Goal: Task Accomplishment & Management: Use online tool/utility

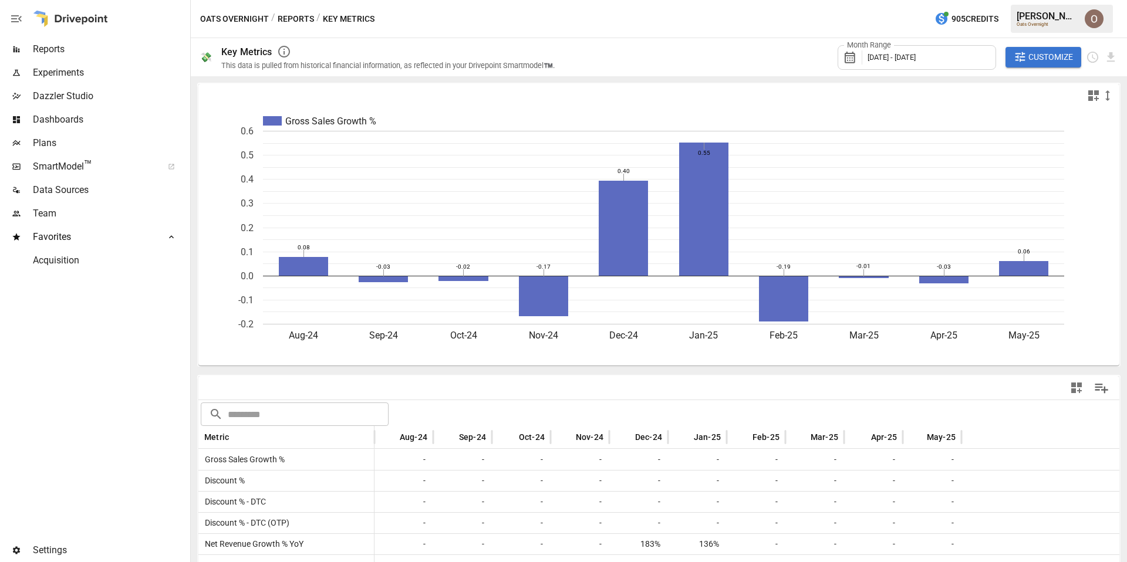
click at [59, 53] on span "Reports" at bounding box center [110, 49] width 155 height 14
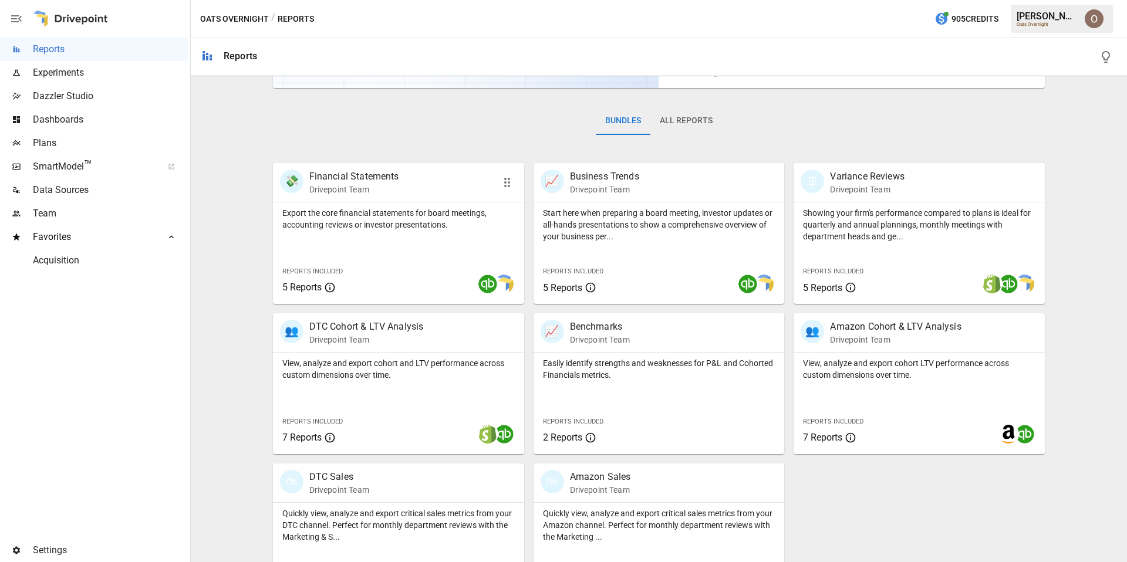
scroll to position [197, 0]
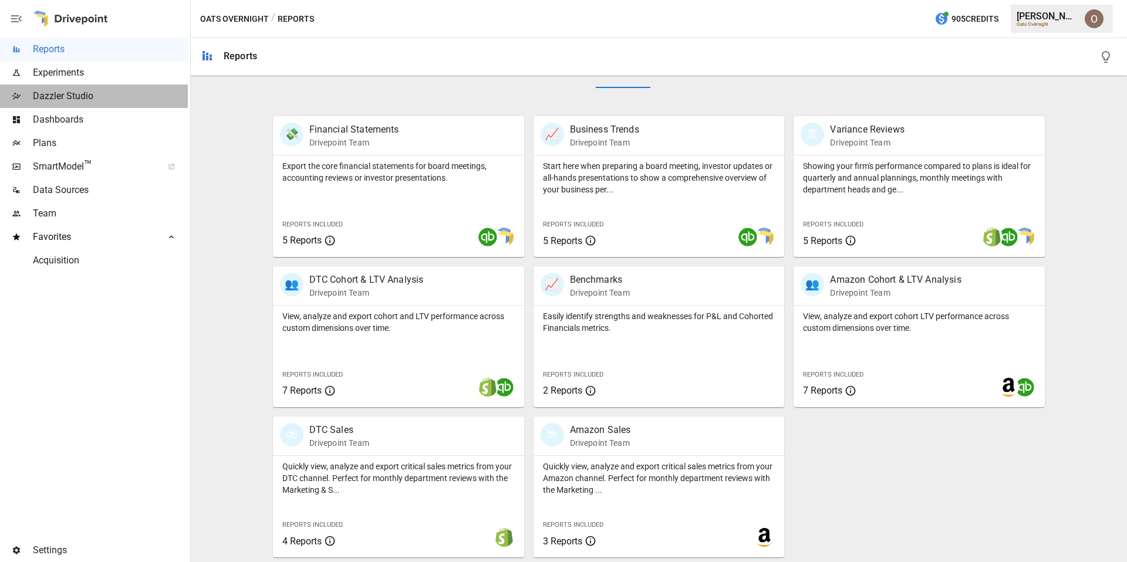
click at [66, 97] on span "Dazzler Studio" at bounding box center [110, 96] width 155 height 14
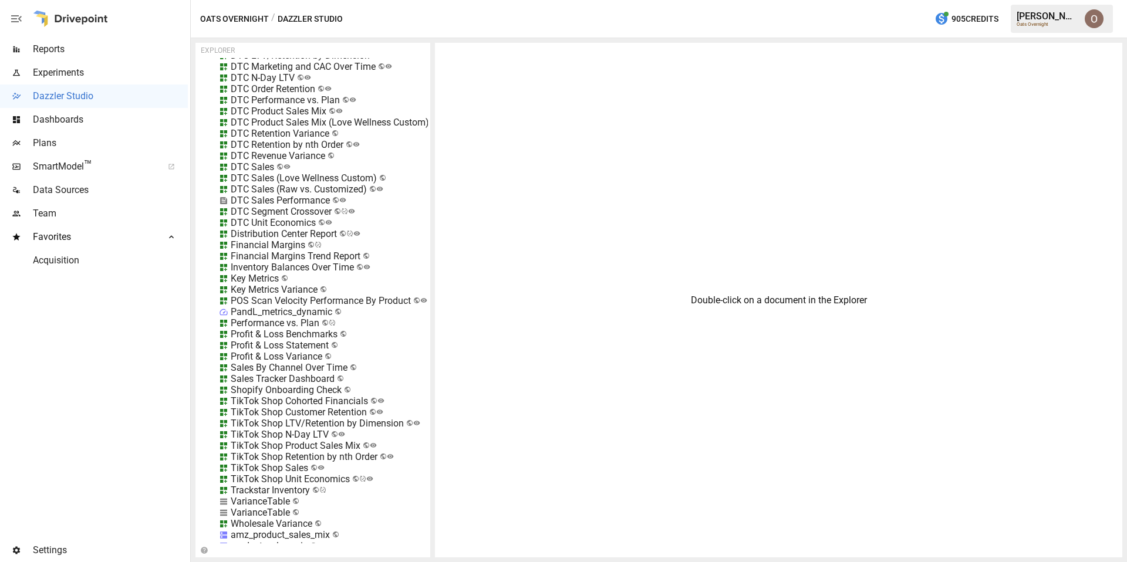
scroll to position [13232, 0]
click at [284, 294] on div "Key Metrics Variance" at bounding box center [274, 292] width 87 height 11
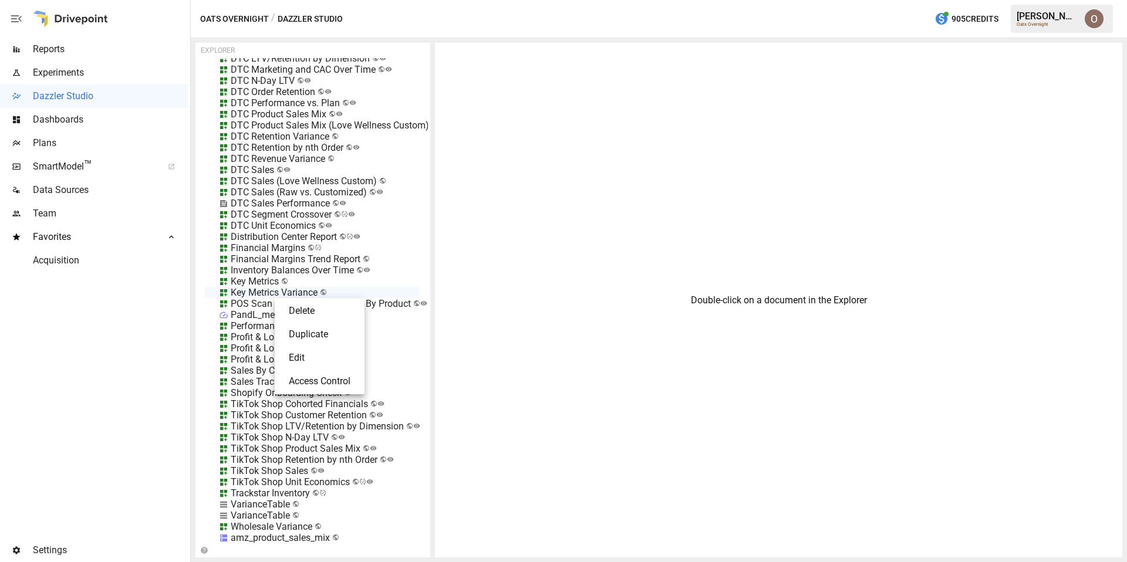
click at [249, 284] on div at bounding box center [563, 281] width 1127 height 562
click at [249, 281] on div "Key Metrics" at bounding box center [255, 281] width 48 height 11
click at [262, 347] on li "Edit" at bounding box center [300, 346] width 80 height 23
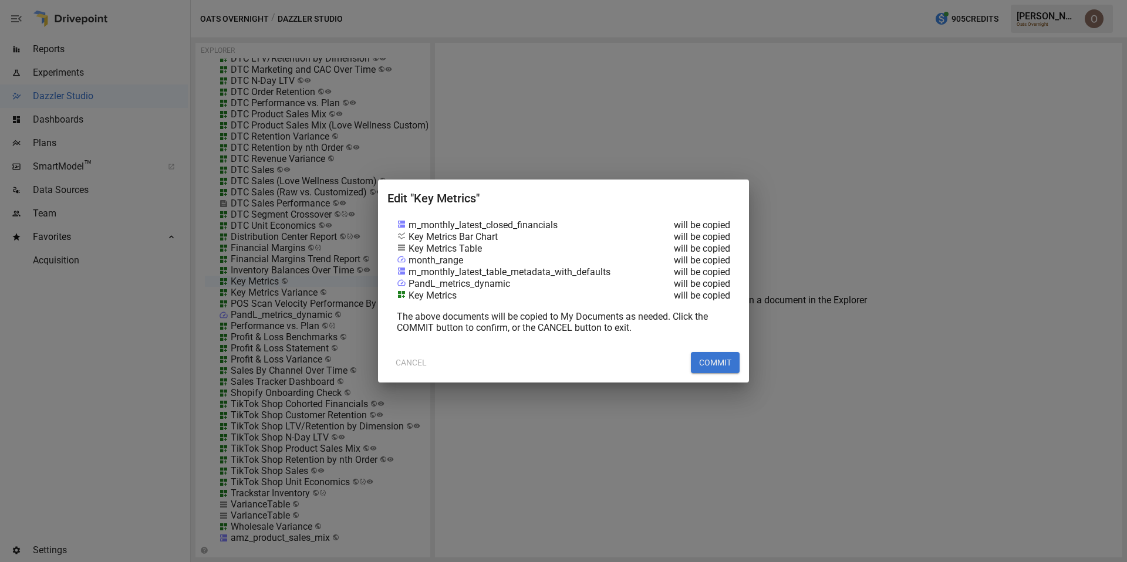
click at [712, 361] on button "COMMIT" at bounding box center [715, 362] width 49 height 21
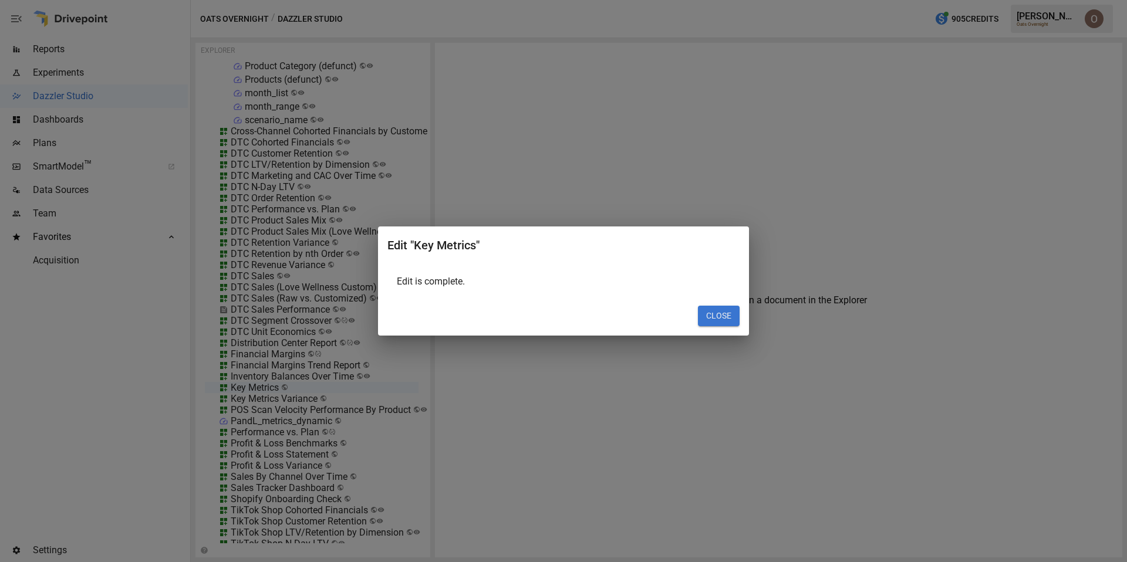
click at [722, 320] on button "CLOSE" at bounding box center [719, 316] width 42 height 21
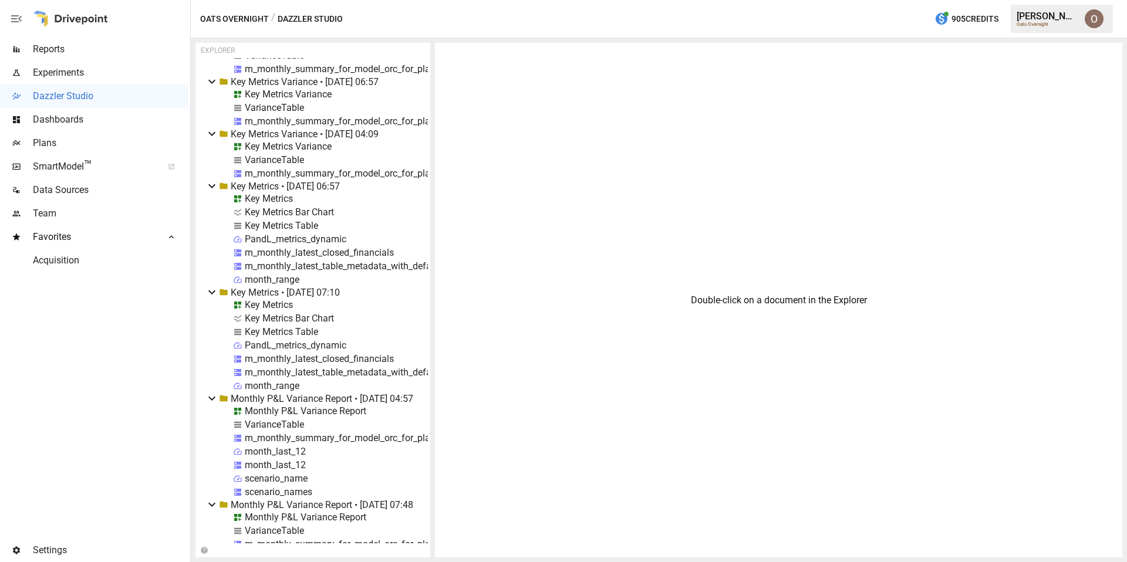
scroll to position [8007, 0]
click at [276, 316] on div "Key Metrics Bar Chart" at bounding box center [289, 317] width 89 height 11
select select "********"
select select "**********"
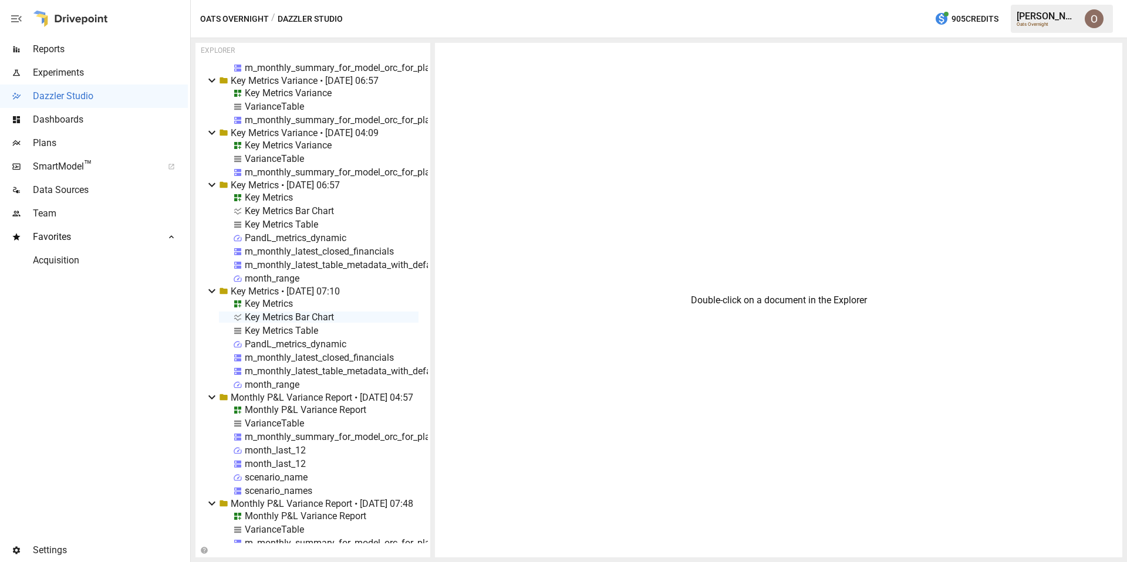
select select "**********"
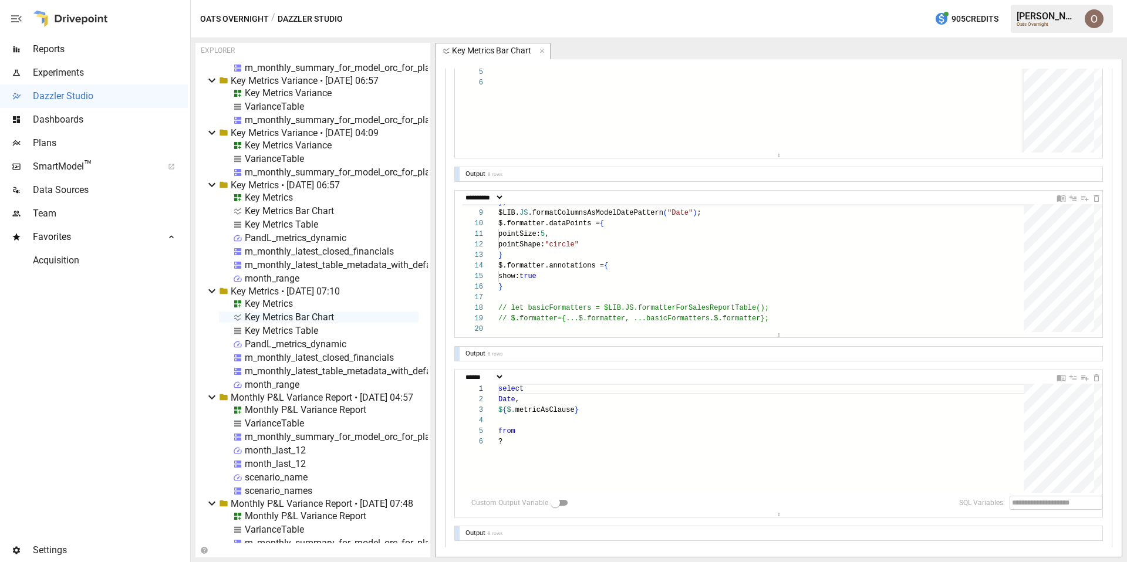
scroll to position [486, 0]
click at [456, 355] on div at bounding box center [457, 356] width 5 height 14
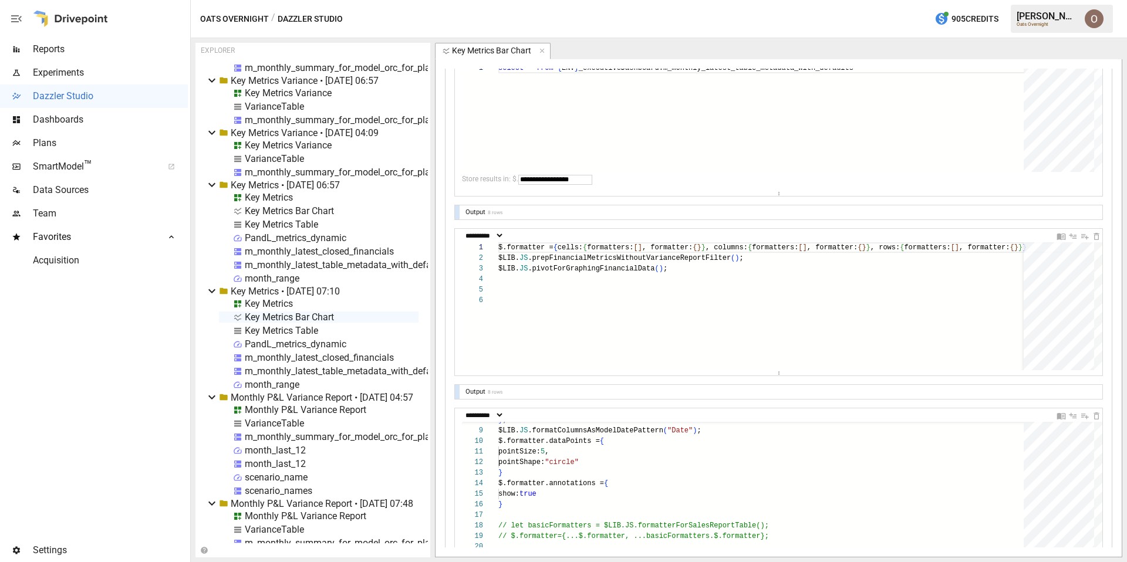
scroll to position [279, 0]
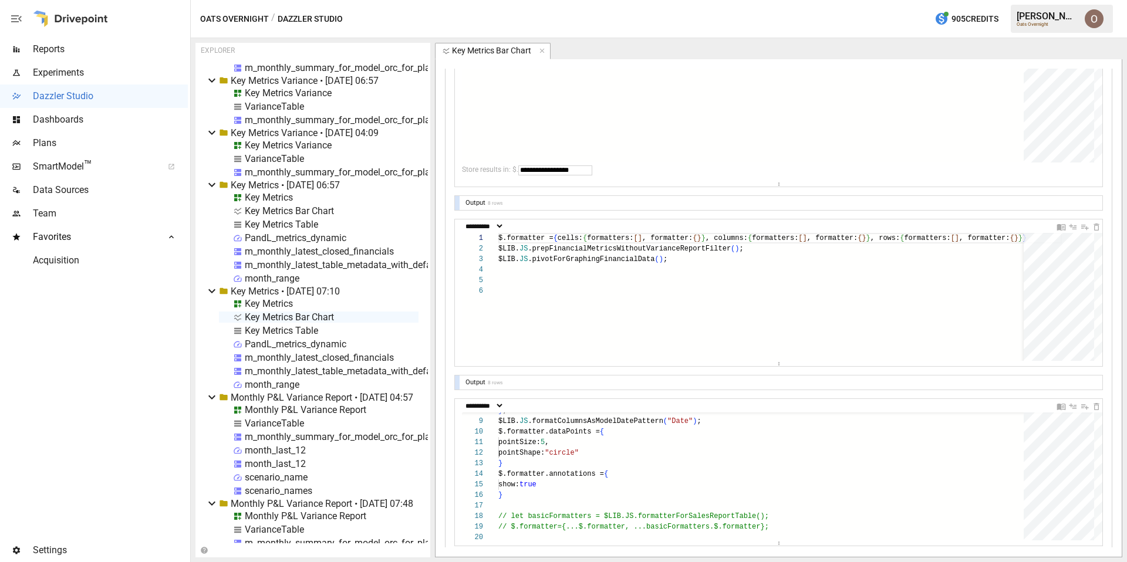
click at [460, 204] on div "Output 8 rows" at bounding box center [779, 203] width 648 height 14
click at [458, 204] on div at bounding box center [457, 203] width 5 height 14
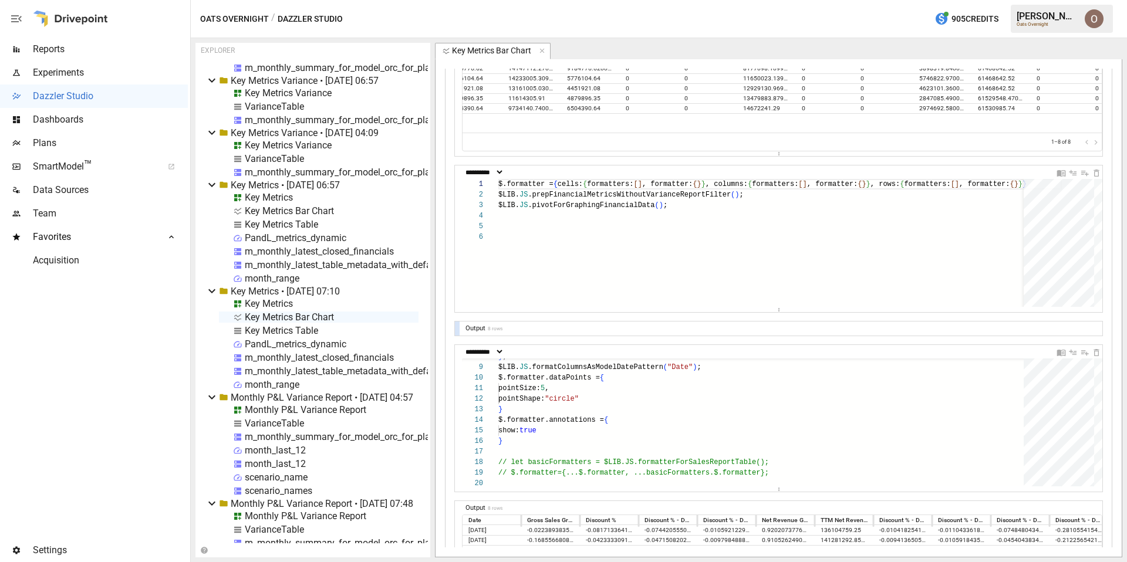
scroll to position [473, 0]
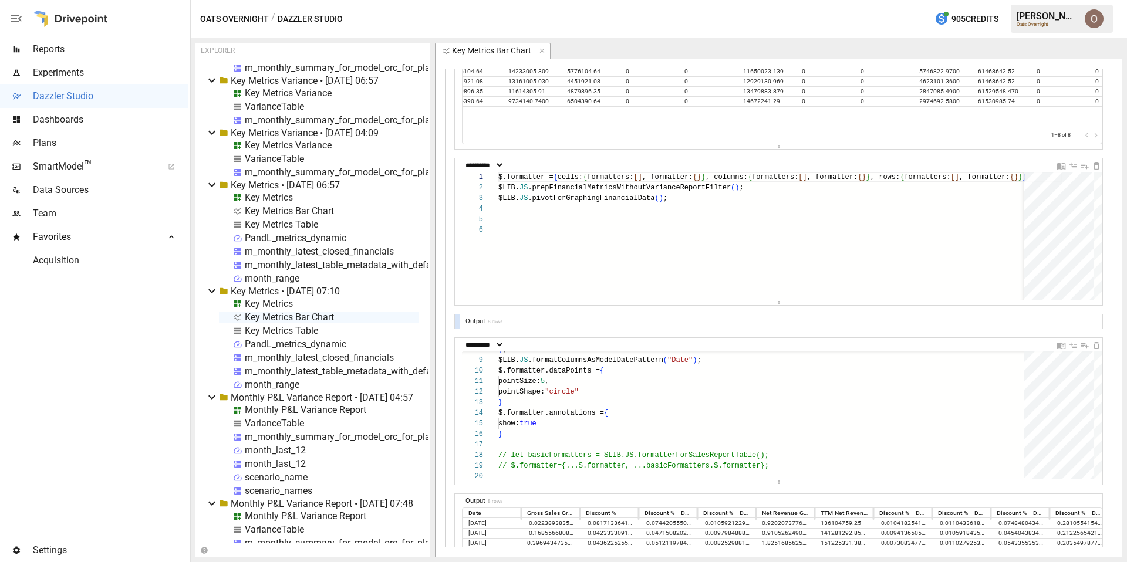
click at [455, 319] on div at bounding box center [457, 322] width 5 height 14
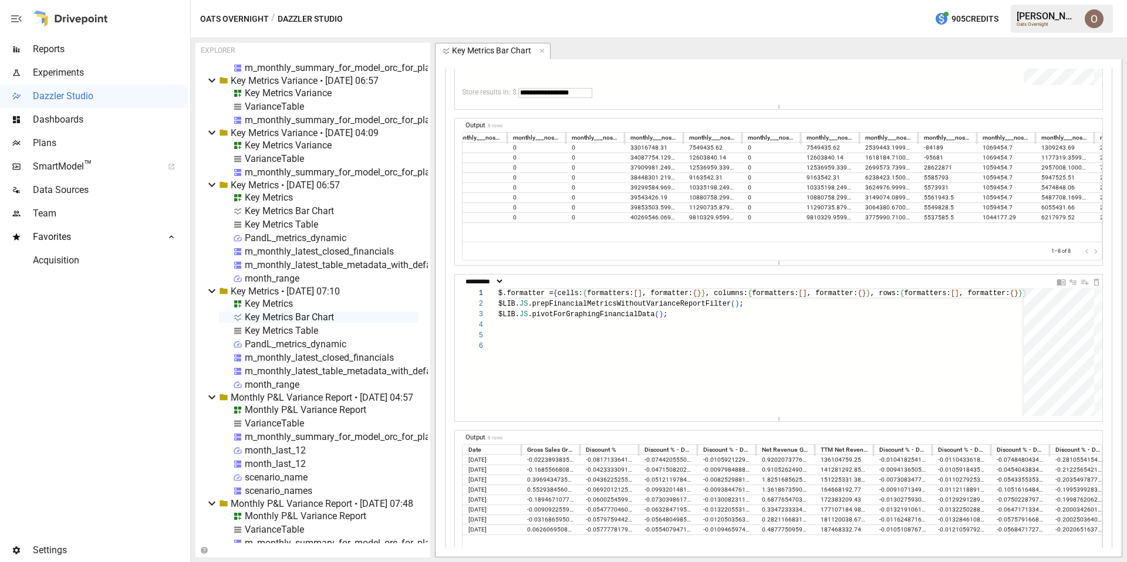
scroll to position [0, 1619]
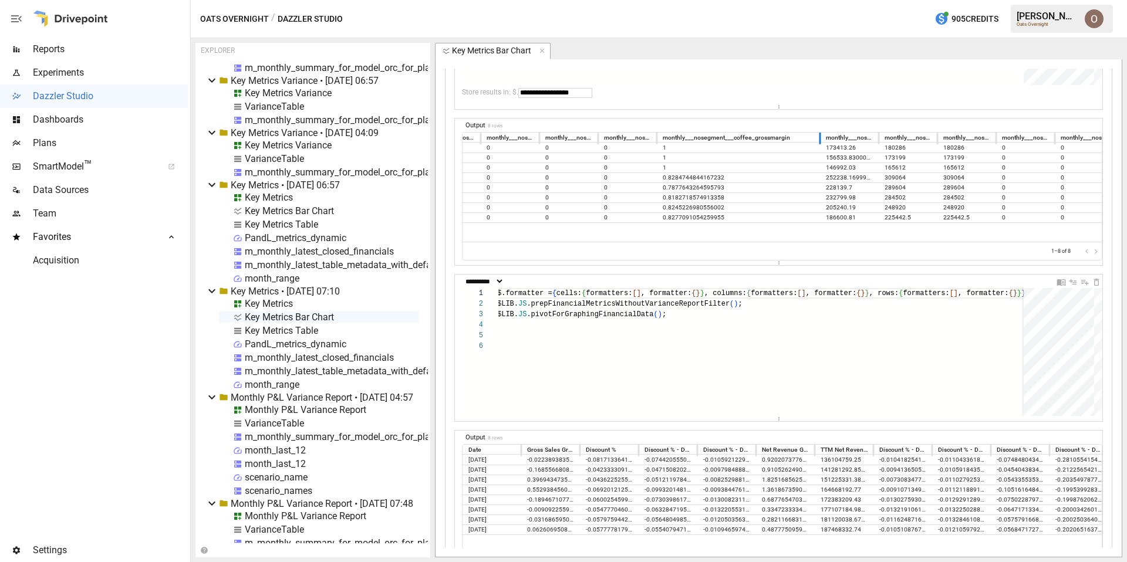
drag, startPoint x: 717, startPoint y: 136, endPoint x: 821, endPoint y: 133, distance: 104.5
click at [821, 133] on div at bounding box center [820, 137] width 6 height 14
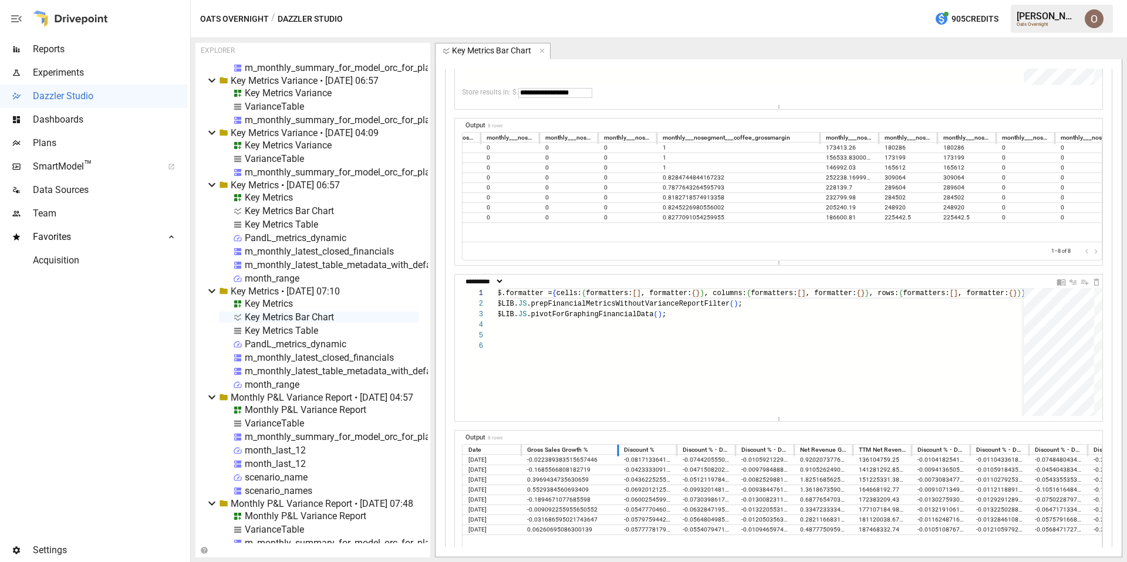
drag, startPoint x: 580, startPoint y: 452, endPoint x: 618, endPoint y: 452, distance: 38.8
click at [618, 452] on div at bounding box center [618, 450] width 6 height 14
drag, startPoint x: 878, startPoint y: 134, endPoint x: 943, endPoint y: 136, distance: 64.6
click at [943, 136] on div at bounding box center [944, 137] width 6 height 14
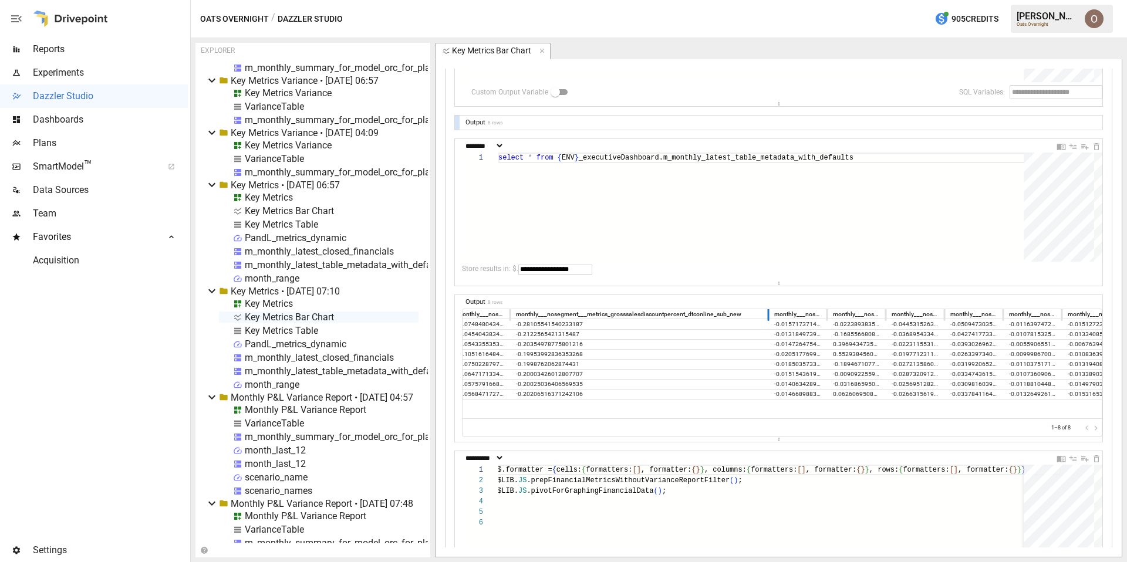
drag, startPoint x: 567, startPoint y: 314, endPoint x: 767, endPoint y: 309, distance: 199.7
click at [767, 309] on div at bounding box center [769, 314] width 6 height 14
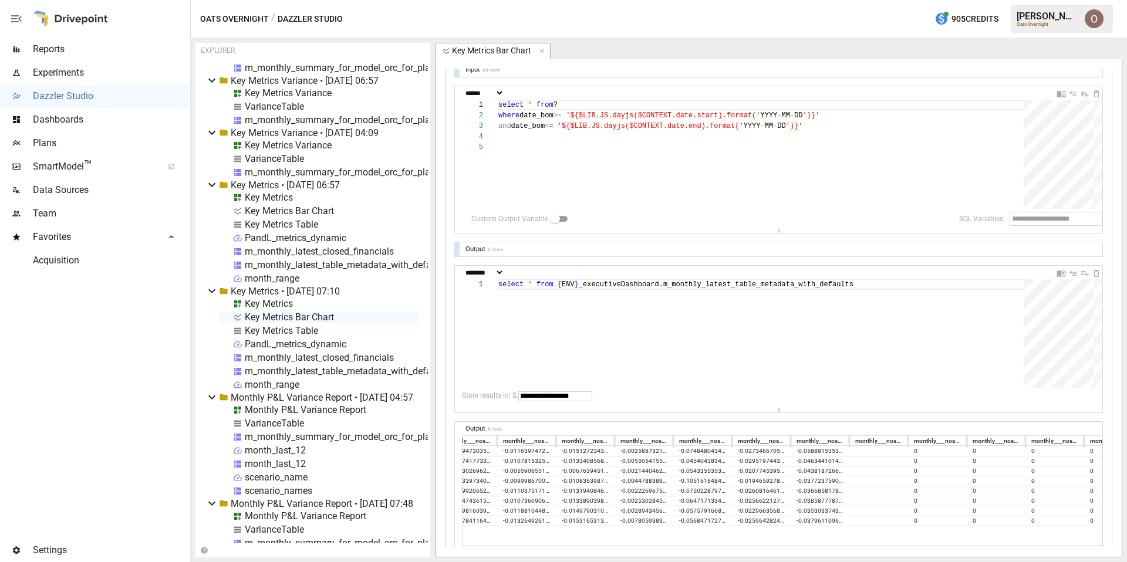
scroll to position [0, 0]
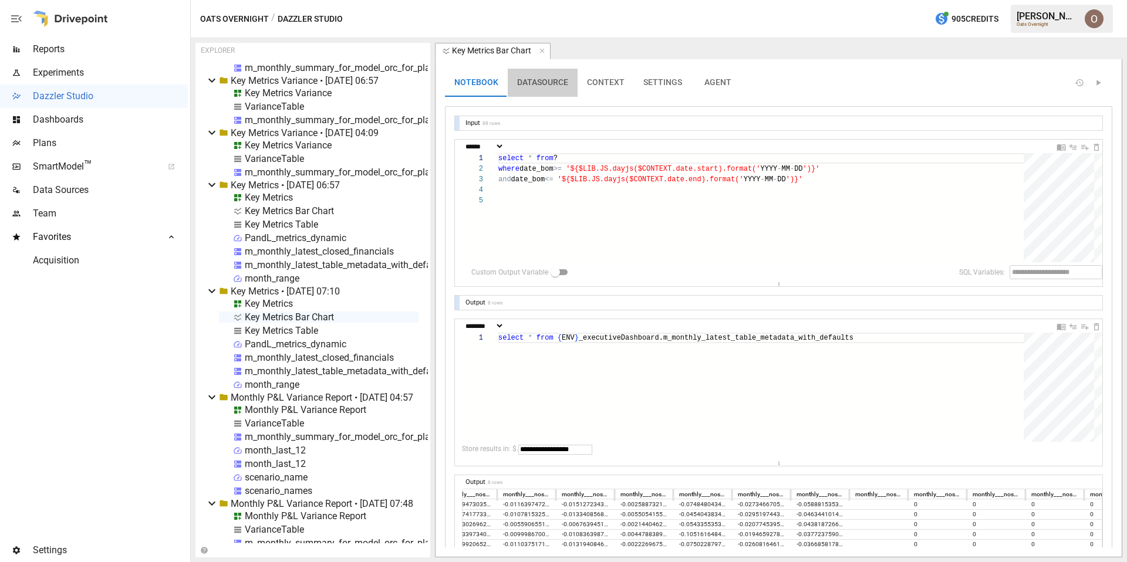
click at [536, 82] on button "DATASOURCE" at bounding box center [543, 83] width 70 height 28
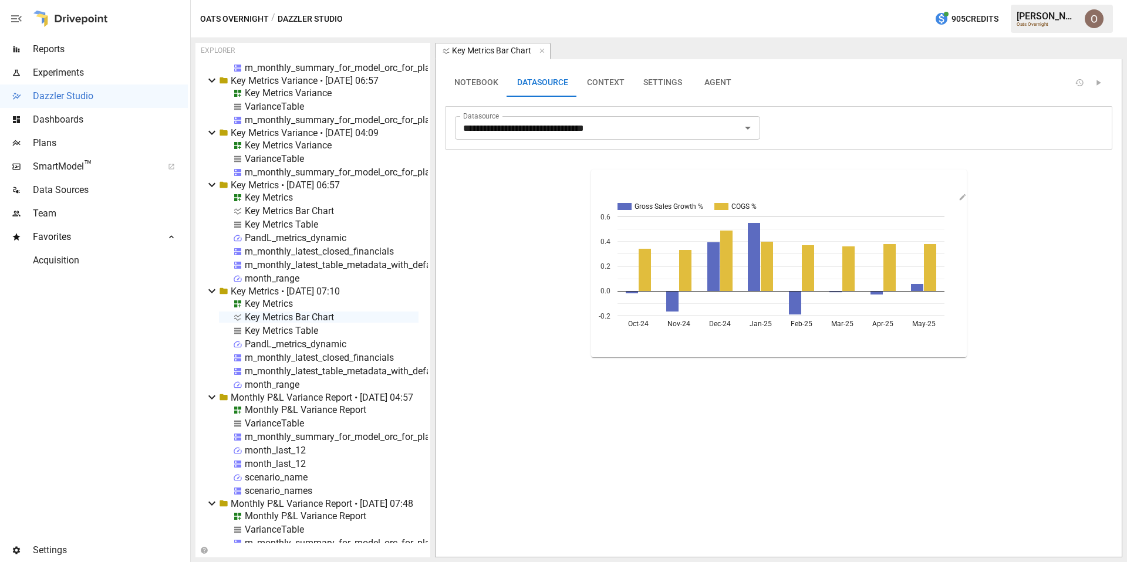
click at [337, 361] on div "m_monthly_latest_closed_financials" at bounding box center [319, 357] width 149 height 11
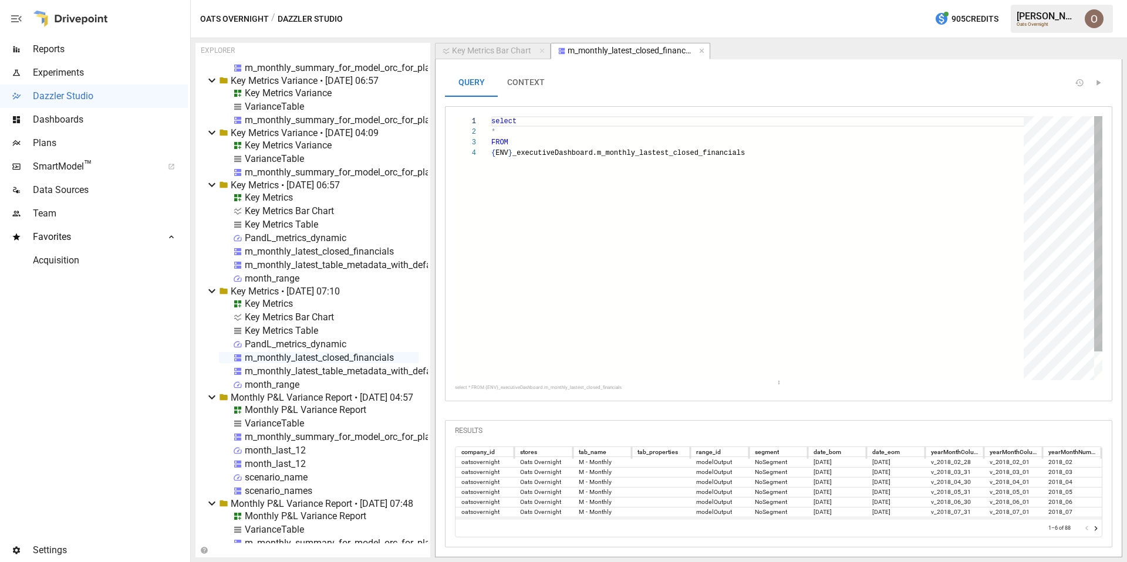
type textarea "**********"
click at [639, 150] on div "select * FROM { ENV } _executiveDashboard.m_monthly_lastest_closed_finan cials" at bounding box center [761, 264] width 541 height 296
click at [288, 334] on div "Key Metrics Table" at bounding box center [281, 330] width 73 height 11
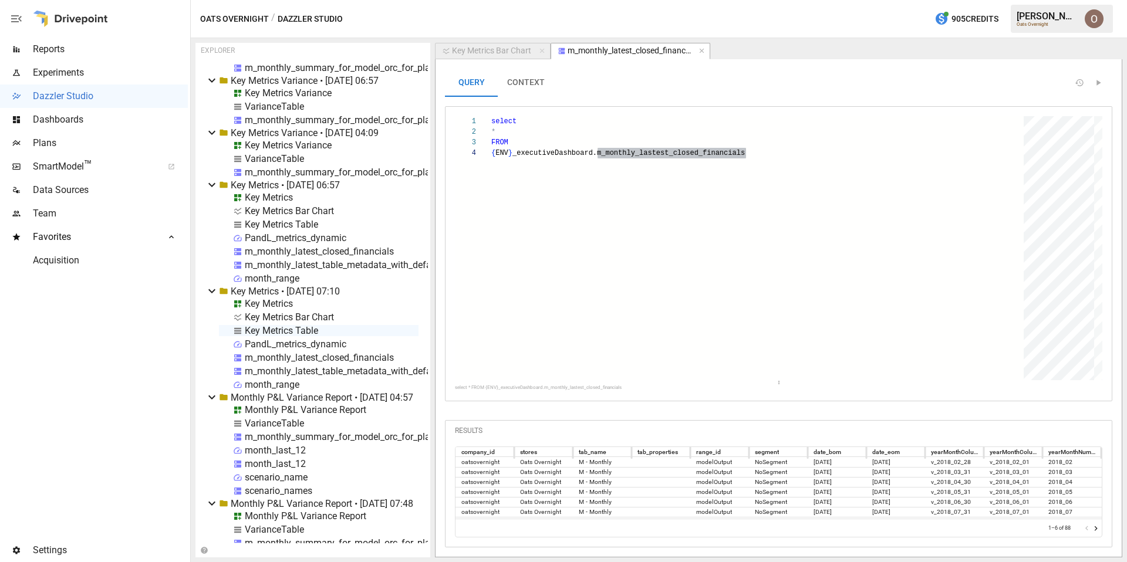
click at [288, 334] on div "Key Metrics Table" at bounding box center [281, 330] width 73 height 11
select select "********"
select select "**********"
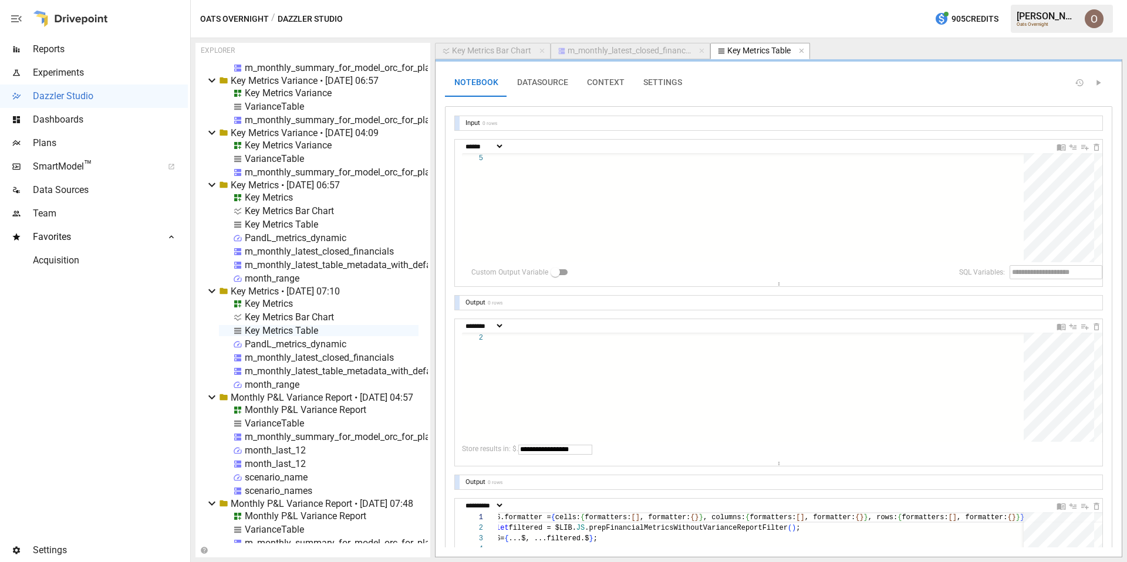
scroll to position [32, 0]
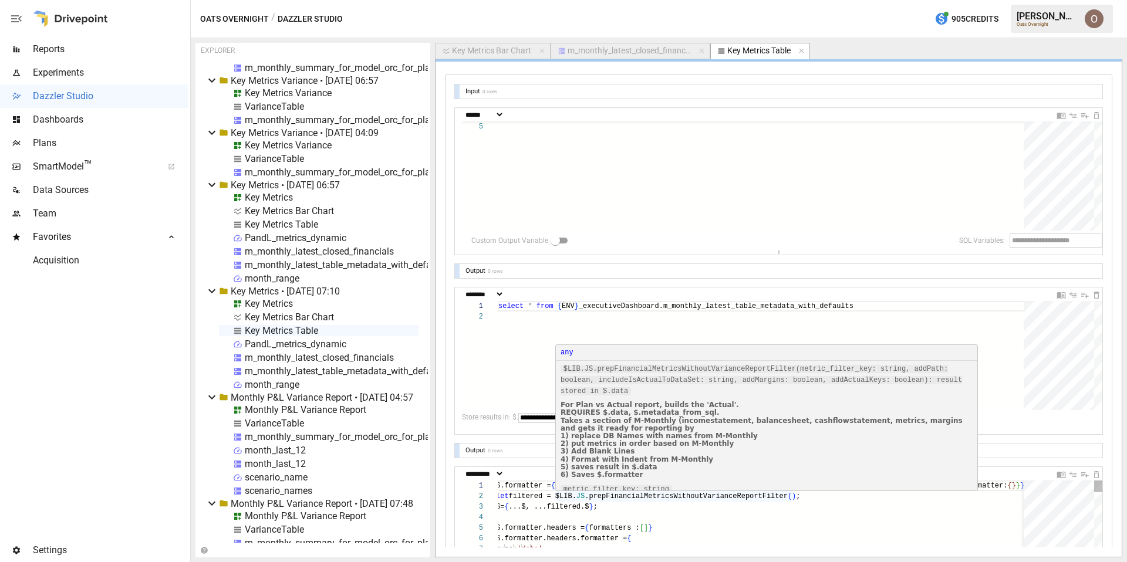
type textarea "**********"
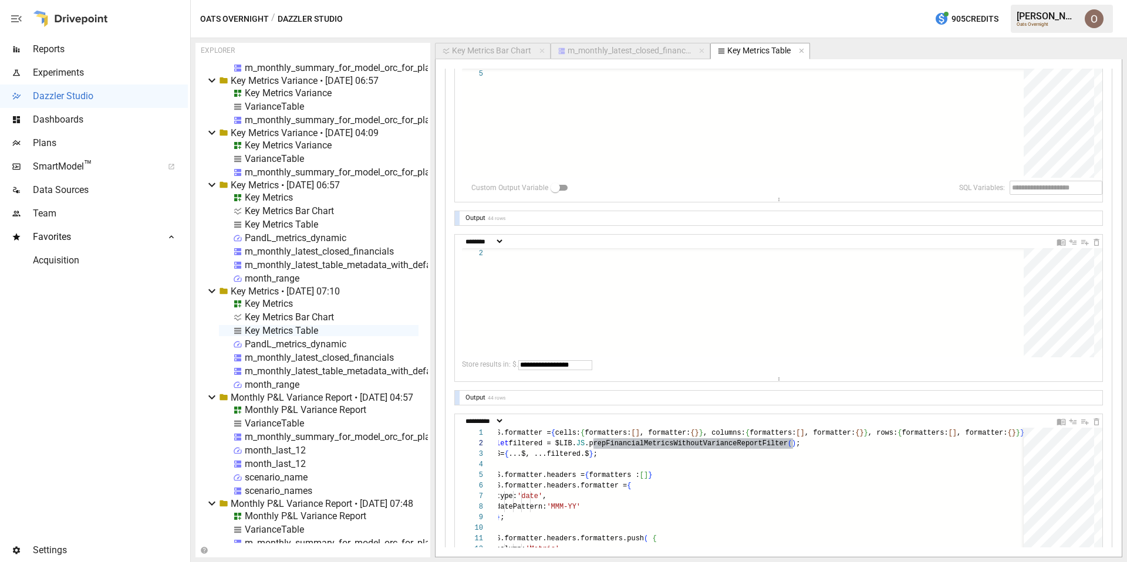
scroll to position [89, 0]
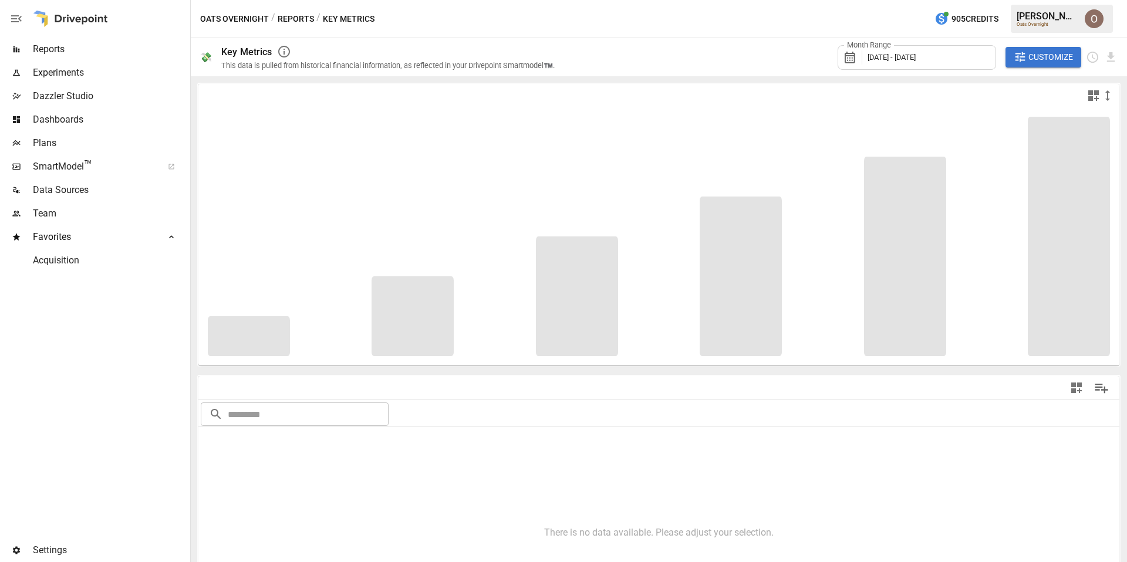
type input "**********"
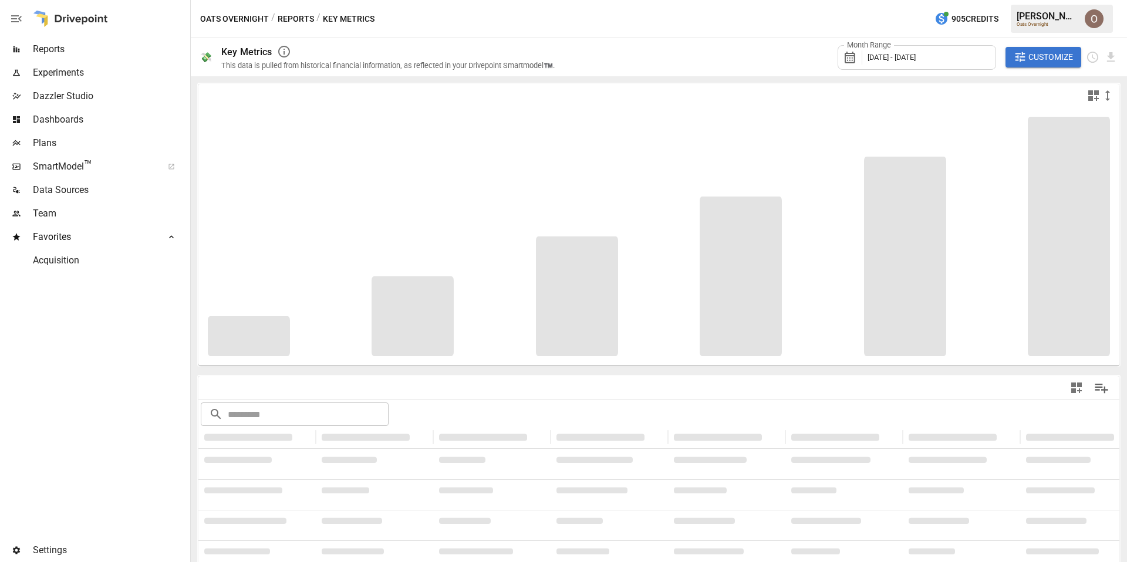
click at [1088, 16] on img "Oleksii Flok" at bounding box center [1094, 18] width 19 height 19
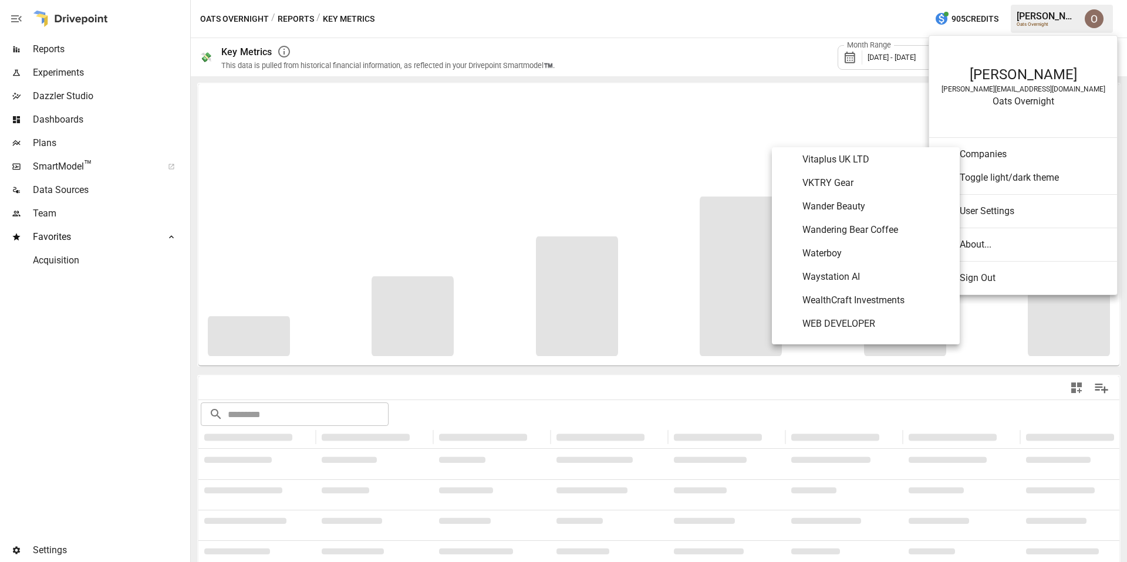
scroll to position [6721, 0]
click at [839, 208] on span "VKTRY Gear" at bounding box center [877, 207] width 148 height 14
